Goal: Information Seeking & Learning: Check status

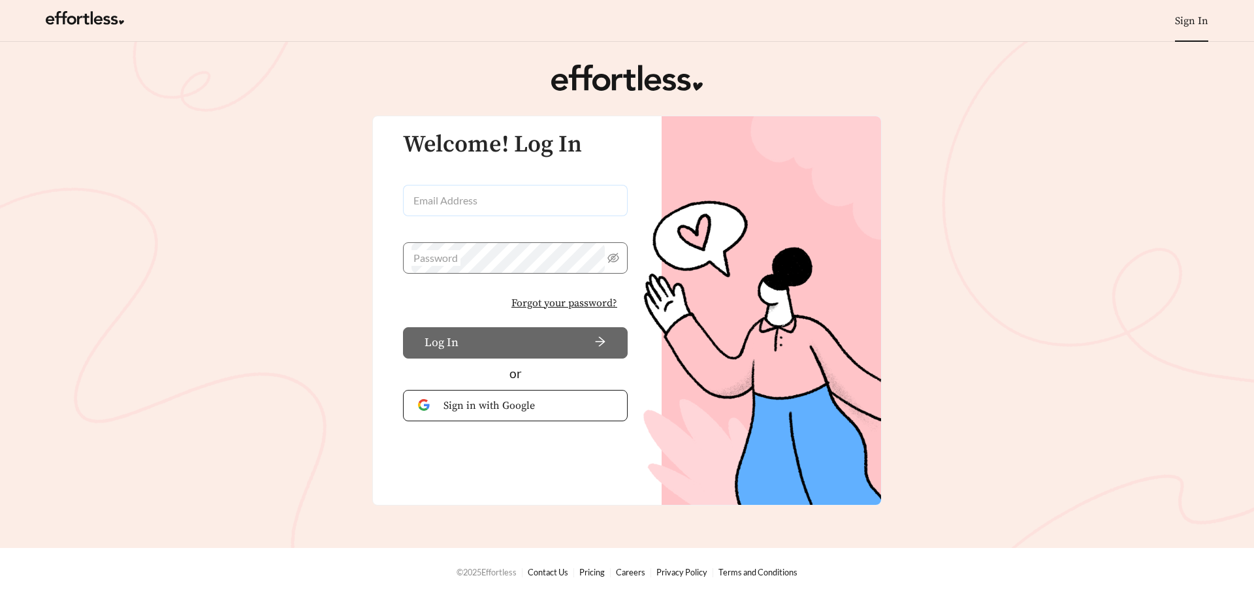
type input "**********"
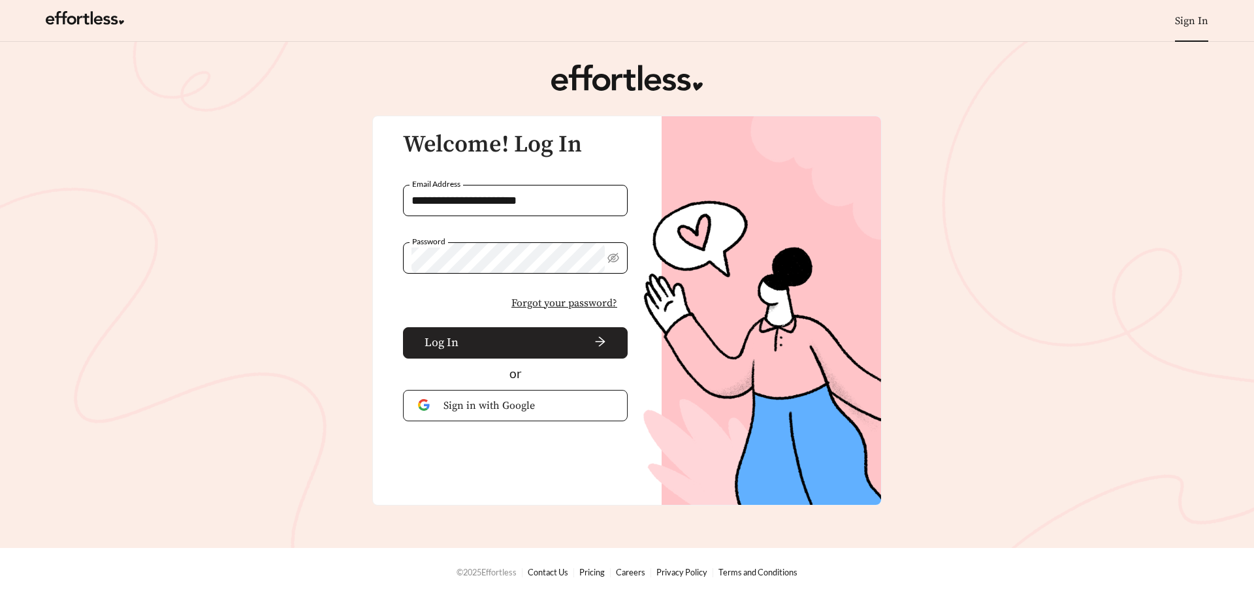
click at [470, 336] on span "arrow-right" at bounding box center [535, 343] width 142 height 14
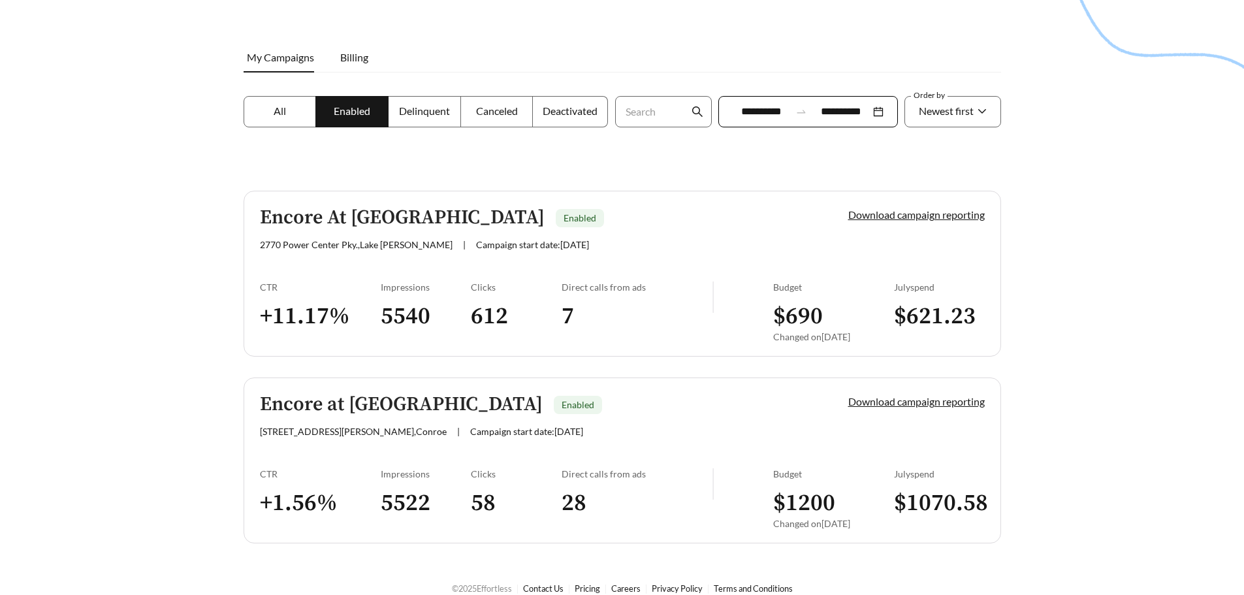
scroll to position [177, 0]
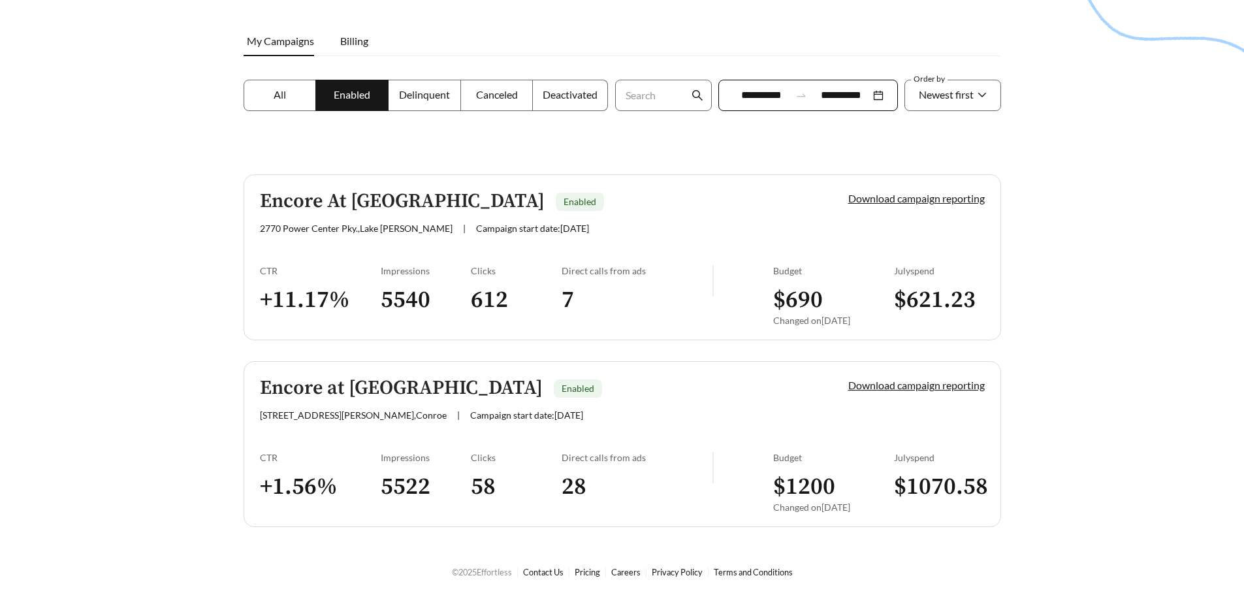
click at [563, 402] on div "Encore at [GEOGRAPHIC_DATA] Enabled [STREET_ADDRESS][PERSON_NAME] | Campaign st…" at bounding box center [532, 398] width 544 height 43
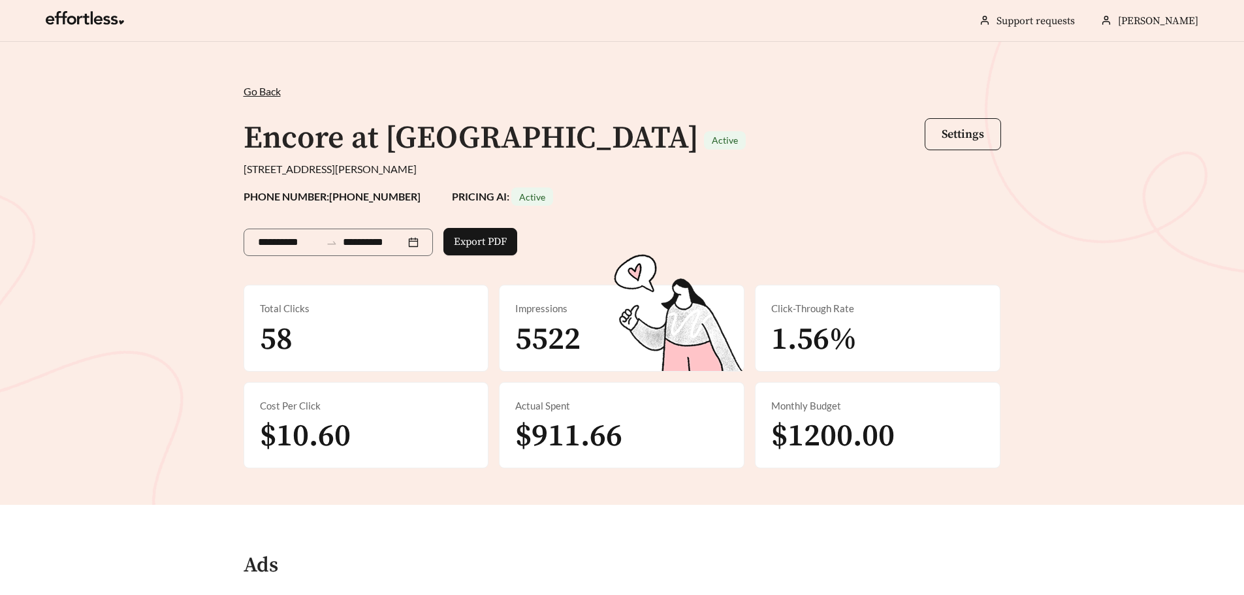
click at [362, 323] on div "Total Clicks 58" at bounding box center [366, 328] width 244 height 86
click at [524, 325] on span "5522" at bounding box center [547, 339] width 65 height 39
click at [774, 329] on span "1.56%" at bounding box center [814, 339] width 86 height 39
click at [813, 444] on span "$1200.00" at bounding box center [832, 436] width 123 height 39
drag, startPoint x: 599, startPoint y: 414, endPoint x: 434, endPoint y: 409, distance: 165.9
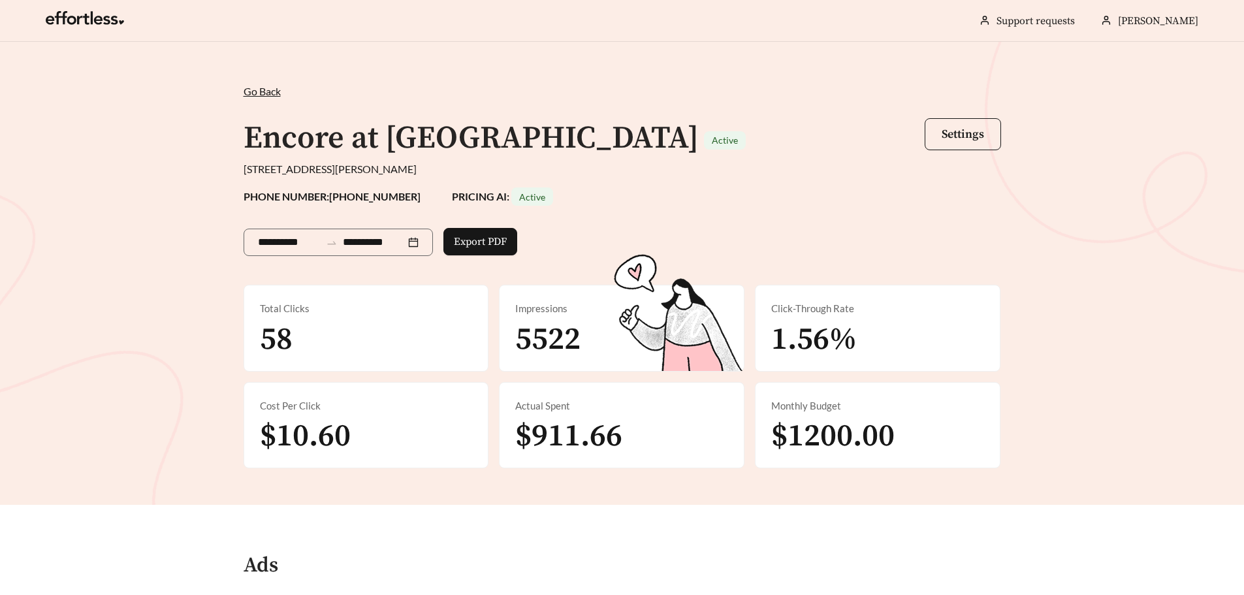
click at [582, 413] on div "Actual Spent $911.66" at bounding box center [622, 426] width 244 height 86
click at [402, 414] on div "Cost Per Click $10.60" at bounding box center [366, 426] width 244 height 86
click at [274, 200] on strong "PHONE NUMBER: [PHONE_NUMBER]" at bounding box center [332, 196] width 177 height 12
click at [493, 246] on span "Export PDF" at bounding box center [480, 242] width 53 height 16
click at [266, 93] on span "Go Back" at bounding box center [262, 91] width 37 height 12
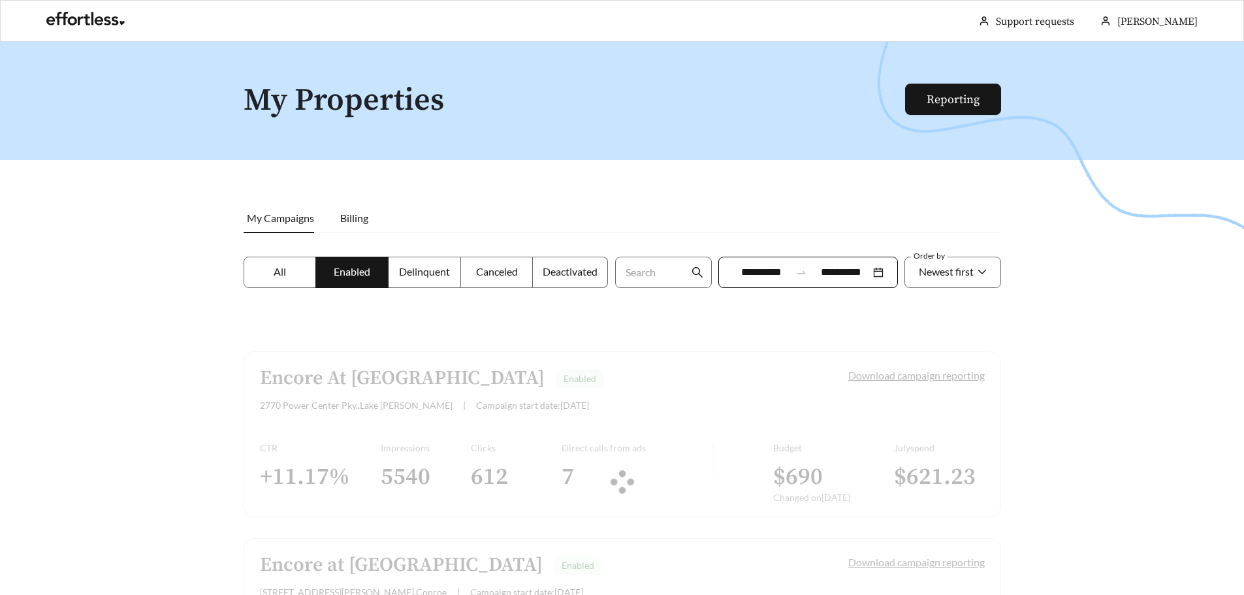
scroll to position [177, 0]
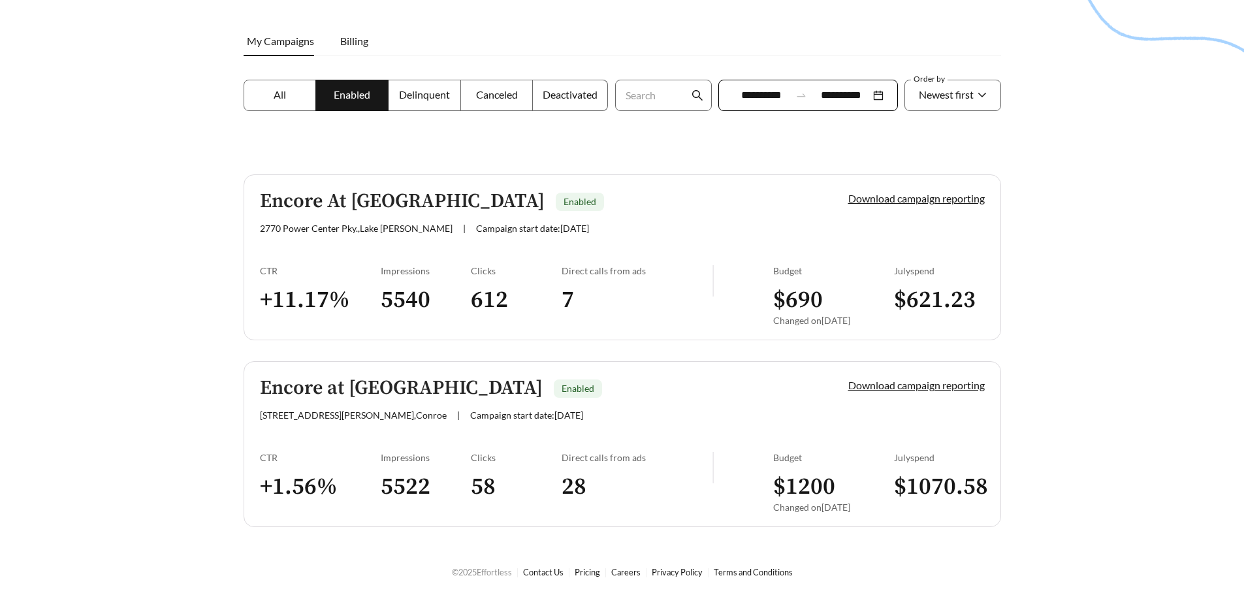
click at [575, 478] on h3 "28" at bounding box center [637, 486] width 151 height 29
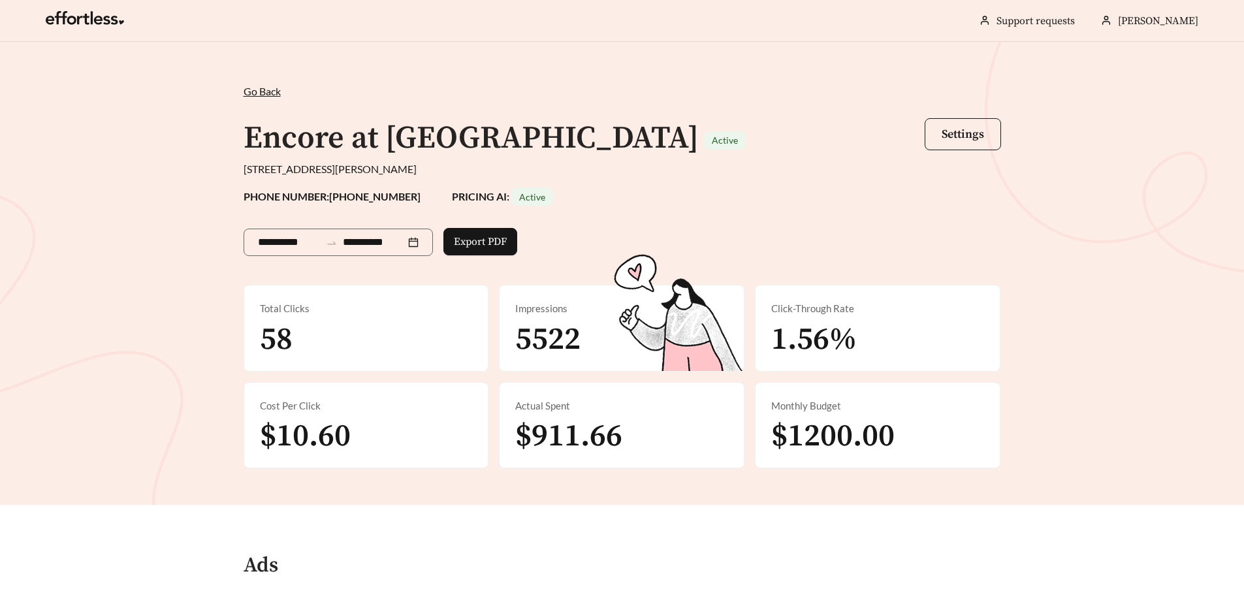
drag, startPoint x: 427, startPoint y: 420, endPoint x: 415, endPoint y: 420, distance: 11.8
click at [425, 420] on div "Cost Per Click $10.60" at bounding box center [366, 426] width 244 height 86
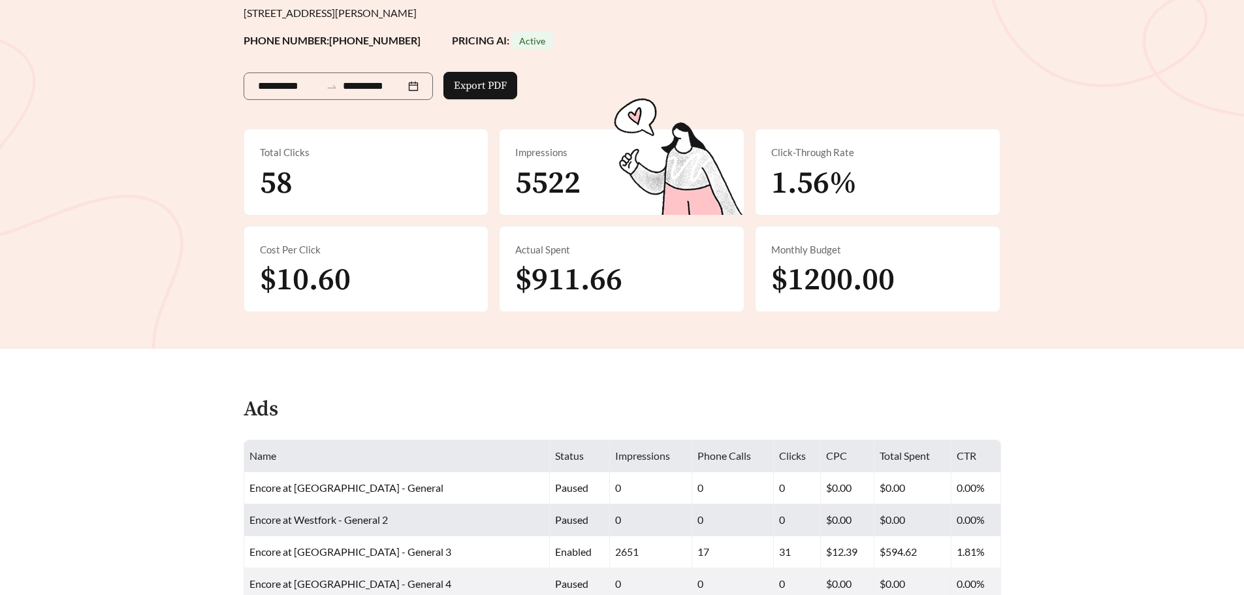
scroll to position [261, 0]
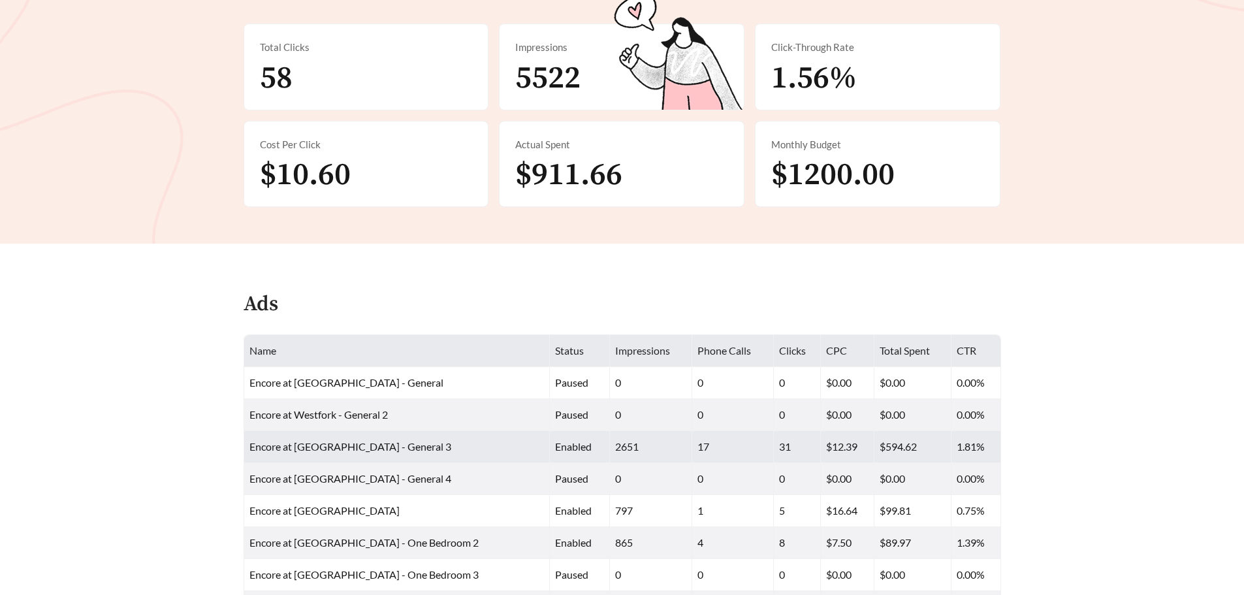
click at [414, 446] on td "Encore at [GEOGRAPHIC_DATA] - General 3" at bounding box center [397, 447] width 306 height 32
click at [332, 445] on span "Encore at [GEOGRAPHIC_DATA] - General 3" at bounding box center [350, 446] width 202 height 12
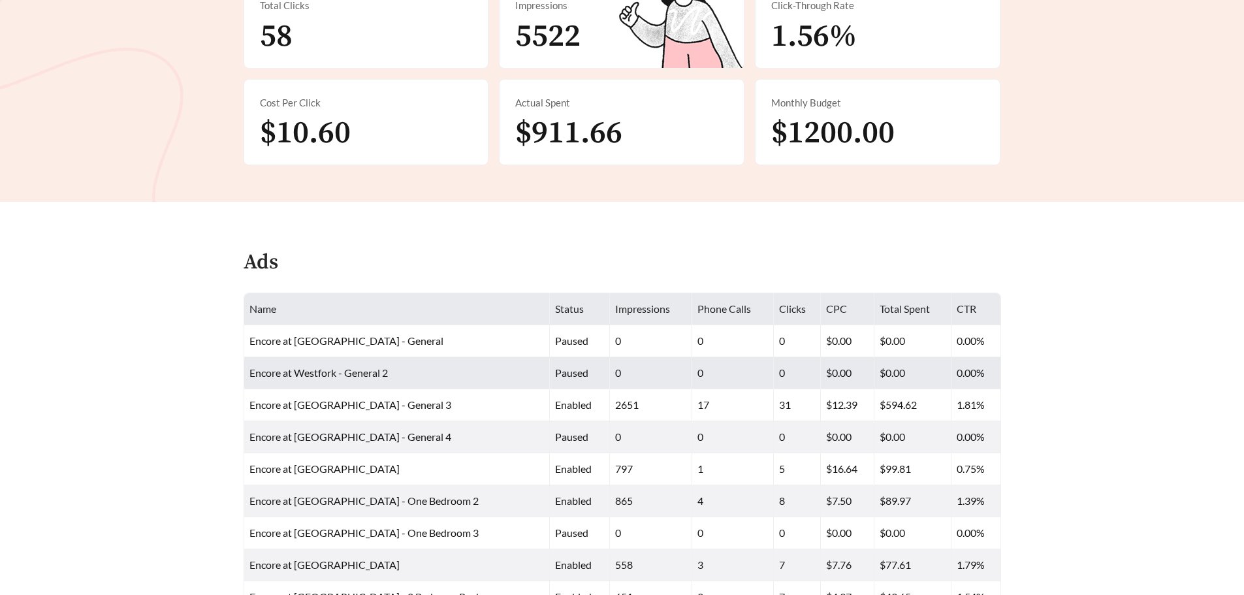
scroll to position [326, 0]
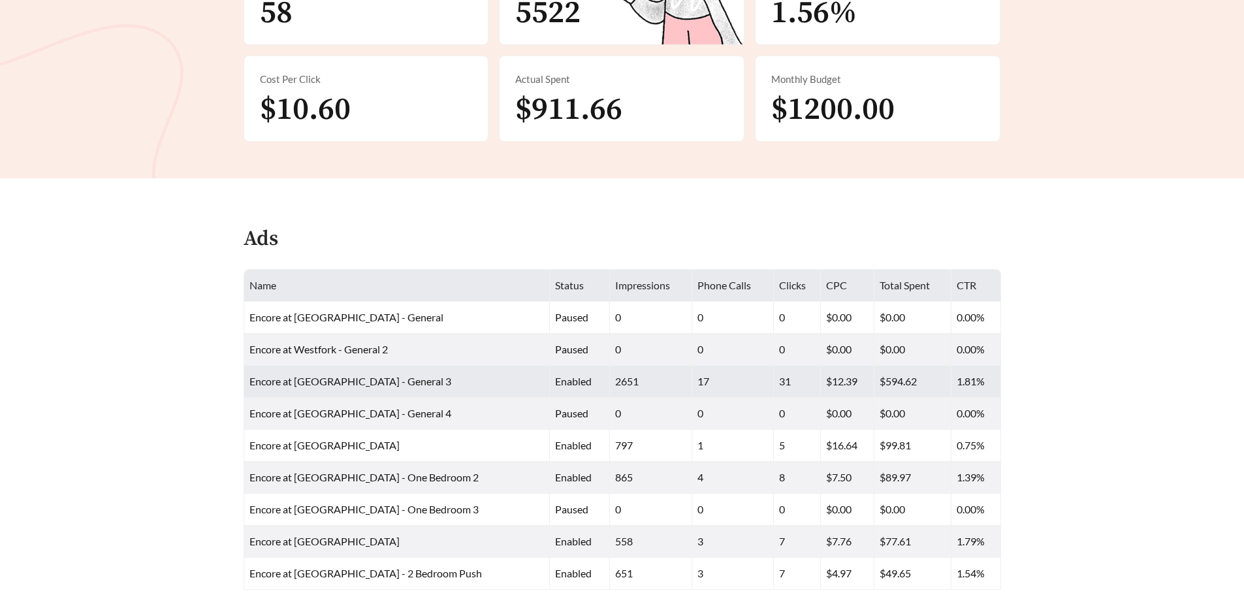
click at [833, 385] on td "$12.39" at bounding box center [848, 382] width 54 height 32
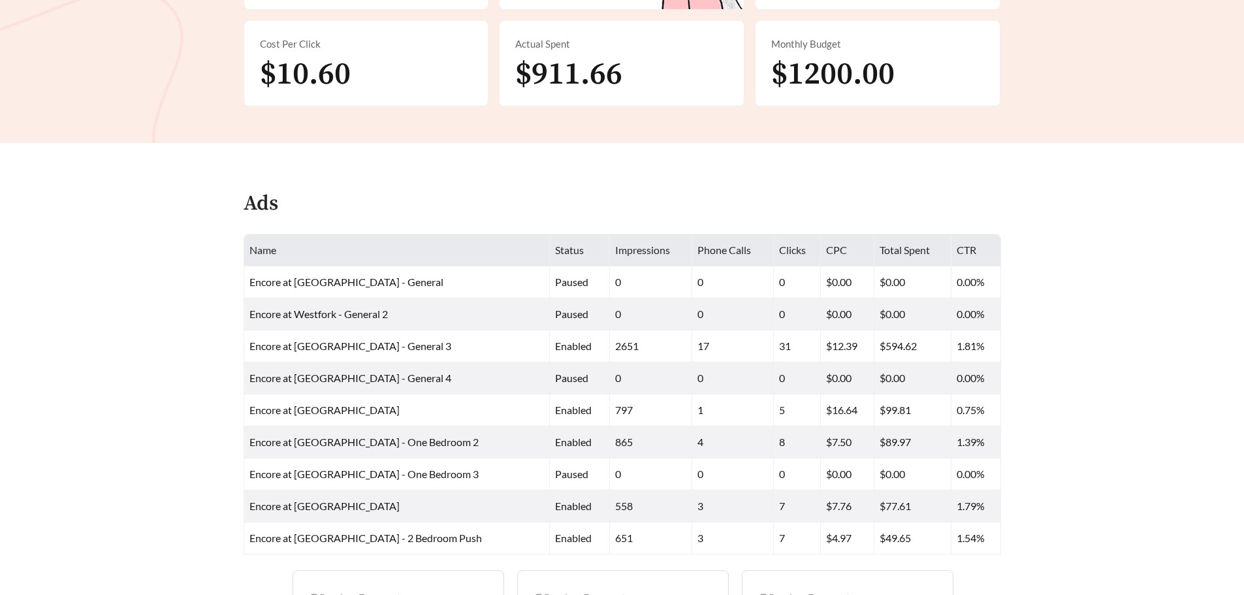
scroll to position [0, 0]
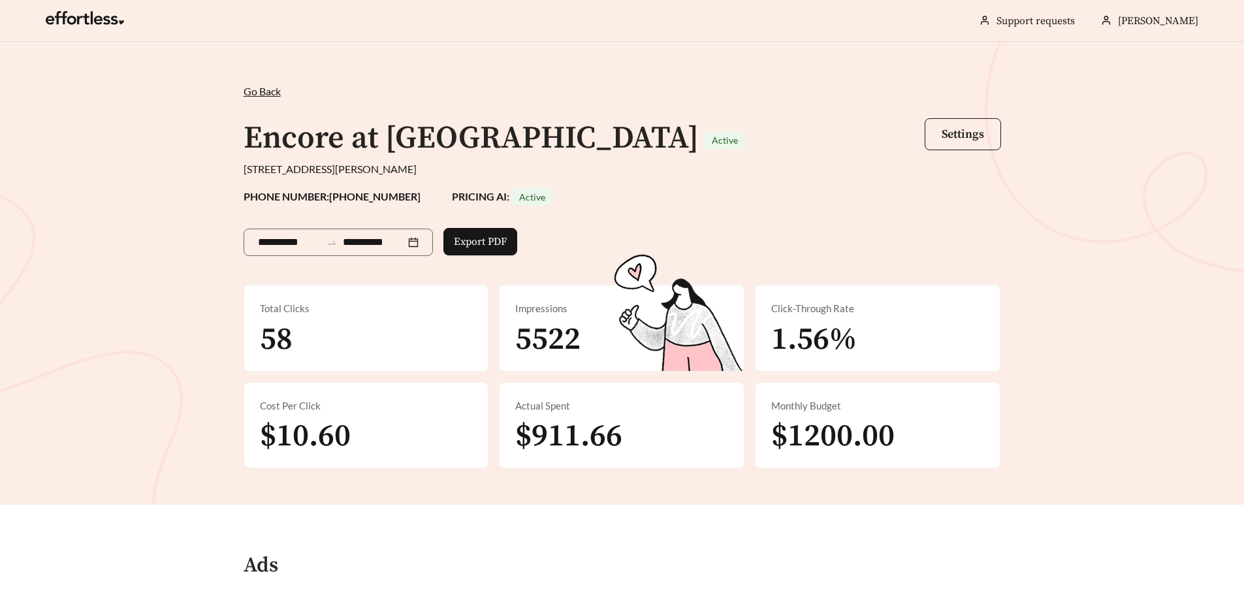
click at [252, 89] on span "Go Back" at bounding box center [262, 91] width 37 height 12
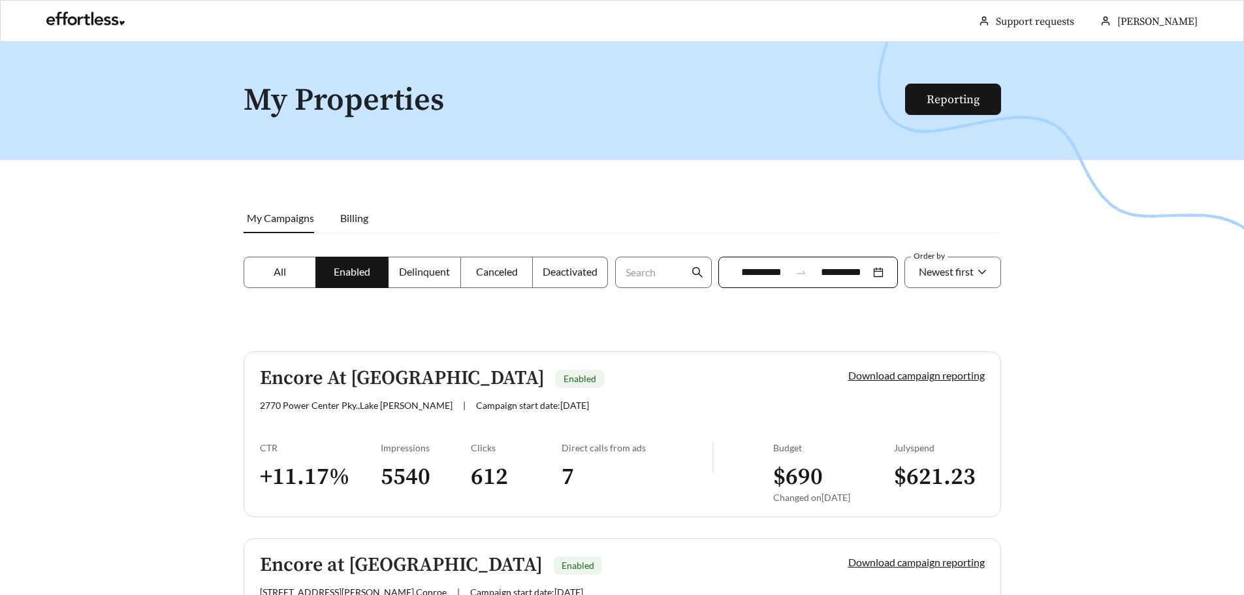
scroll to position [177, 0]
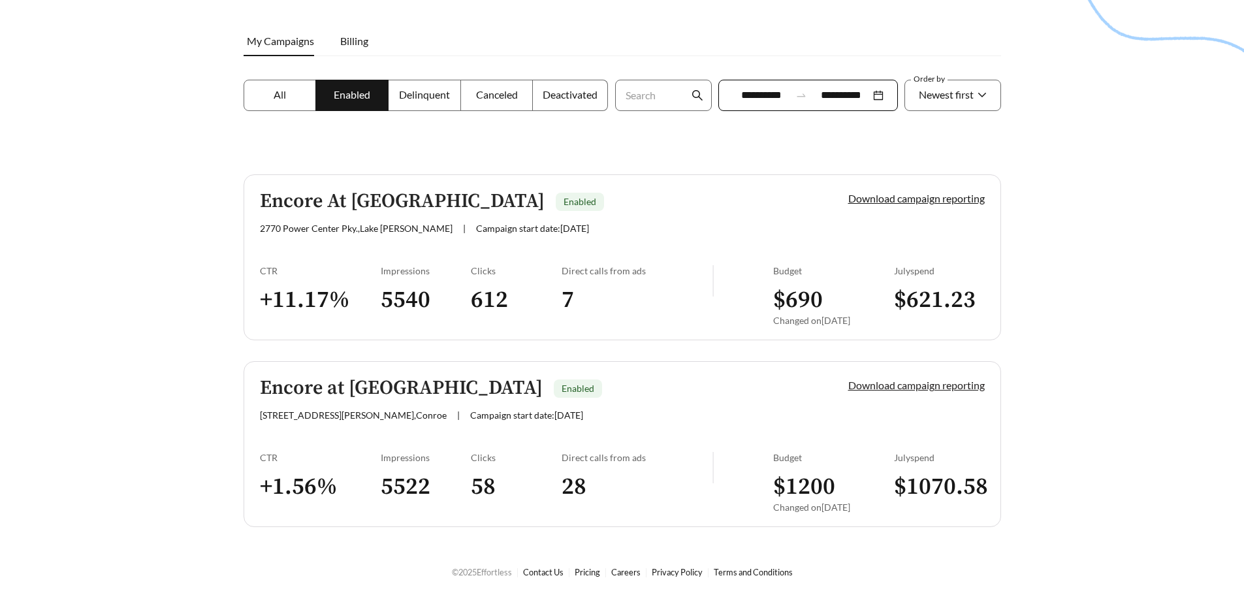
click at [908, 386] on link "Download campaign reporting" at bounding box center [916, 385] width 136 height 12
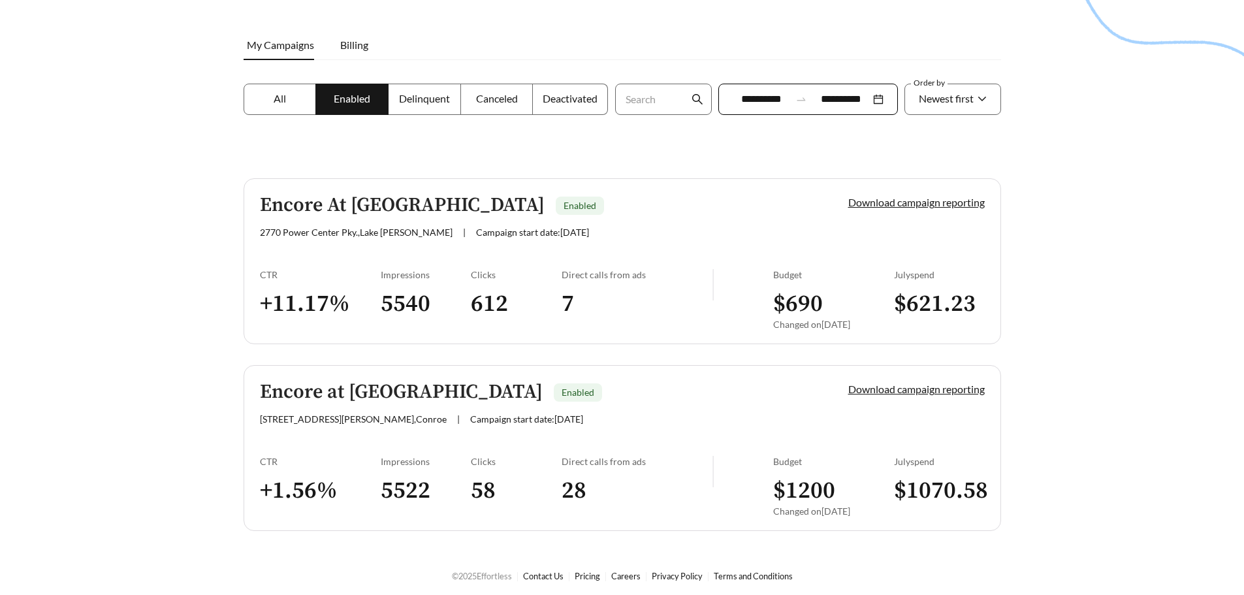
scroll to position [177, 0]
